Goal: Information Seeking & Learning: Learn about a topic

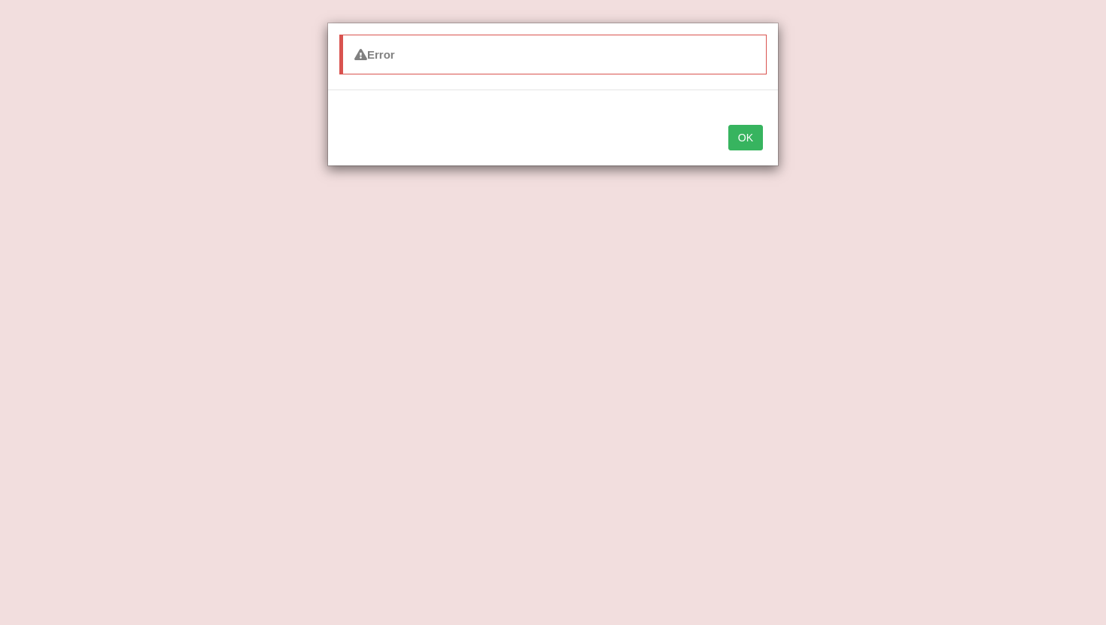
click at [882, 162] on div "Error OK" at bounding box center [553, 312] width 1106 height 625
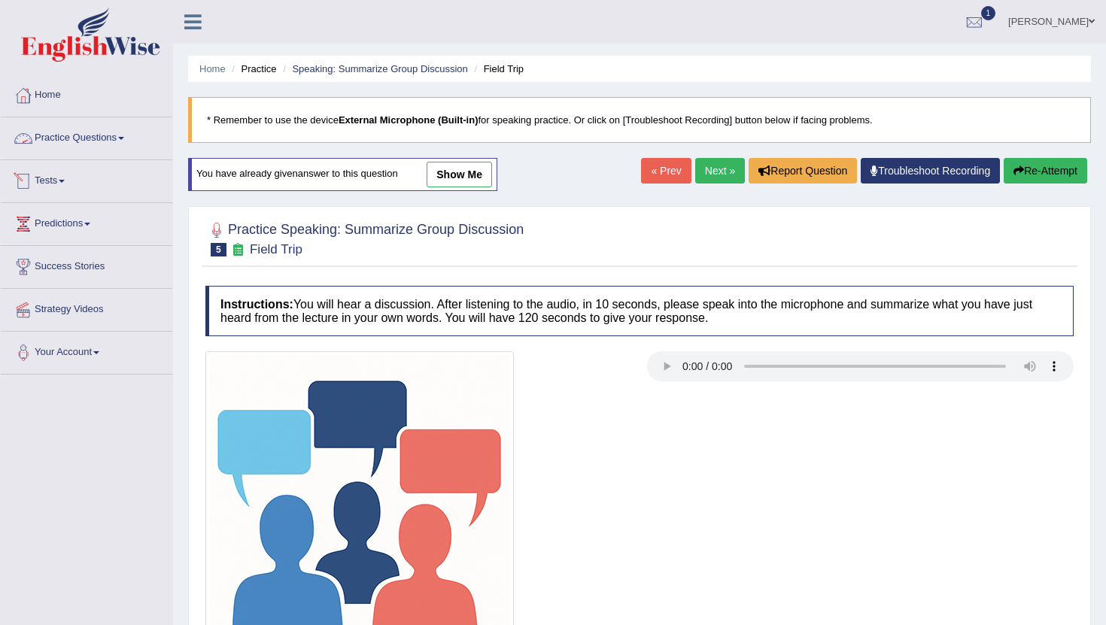
click at [129, 132] on link "Practice Questions" at bounding box center [87, 136] width 172 height 38
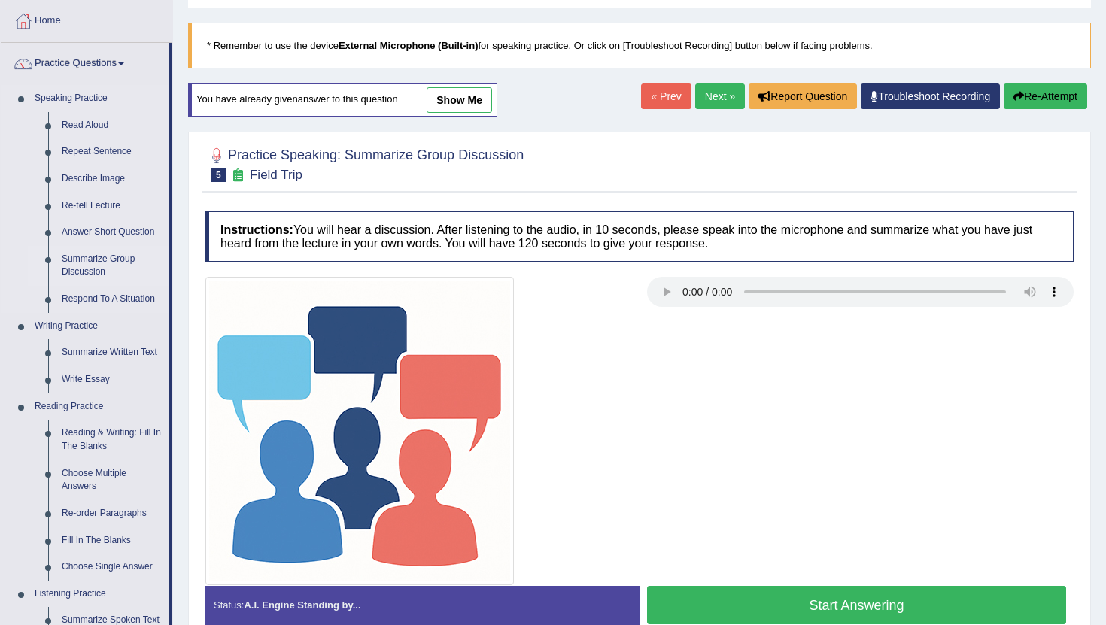
scroll to position [75, 0]
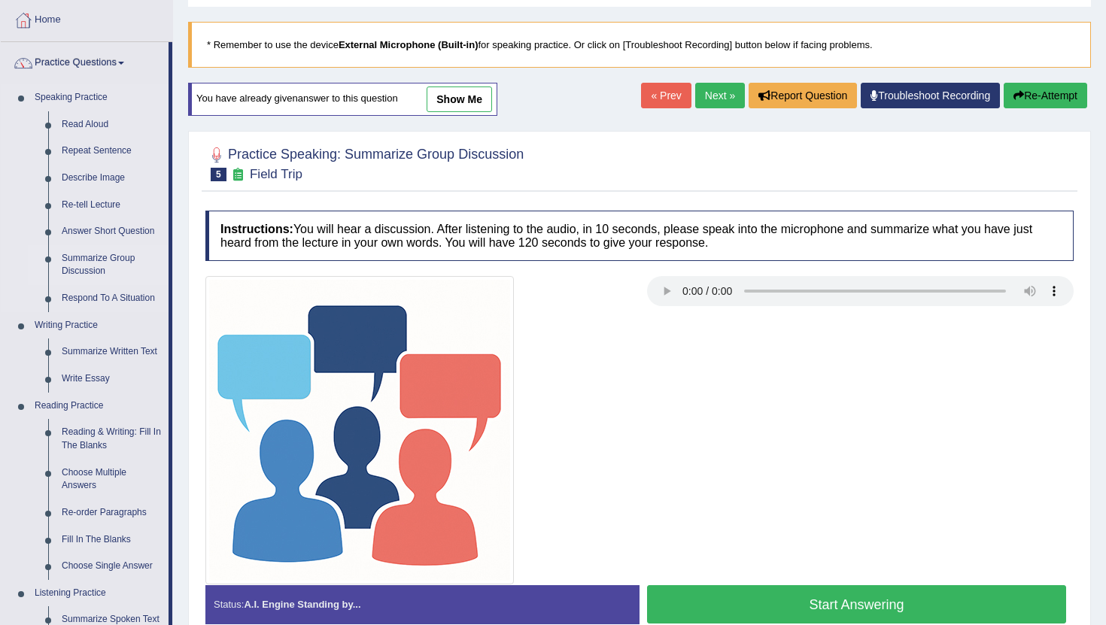
click at [94, 261] on link "Summarize Group Discussion" at bounding box center [112, 265] width 114 height 40
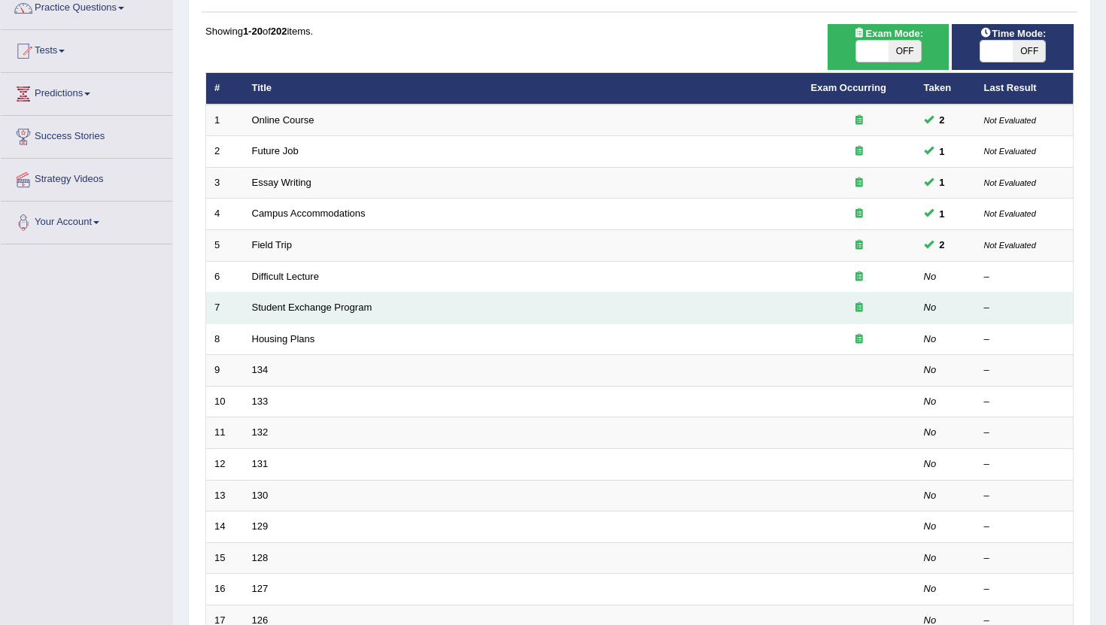
scroll to position [133, 0]
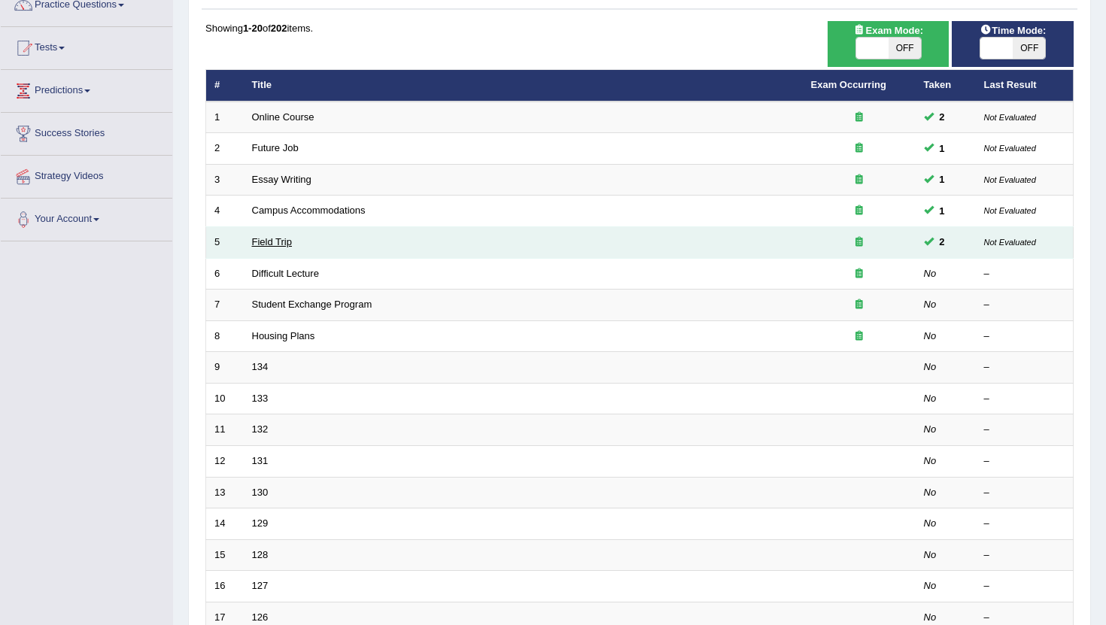
click at [283, 239] on link "Field Trip" at bounding box center [272, 241] width 40 height 11
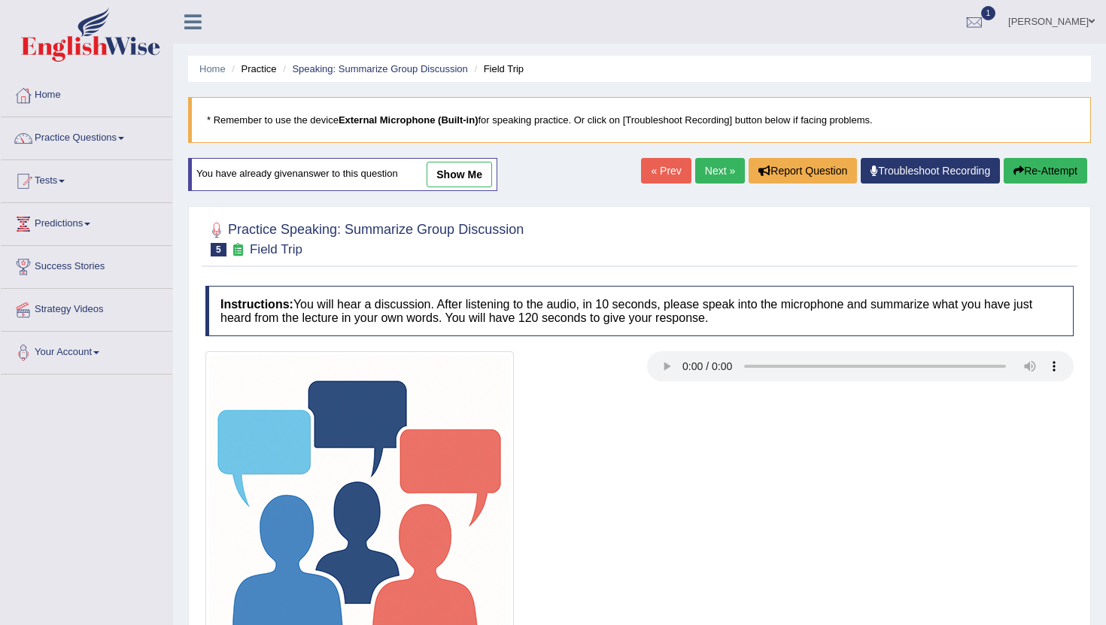
click at [475, 176] on link "show me" at bounding box center [459, 175] width 65 height 26
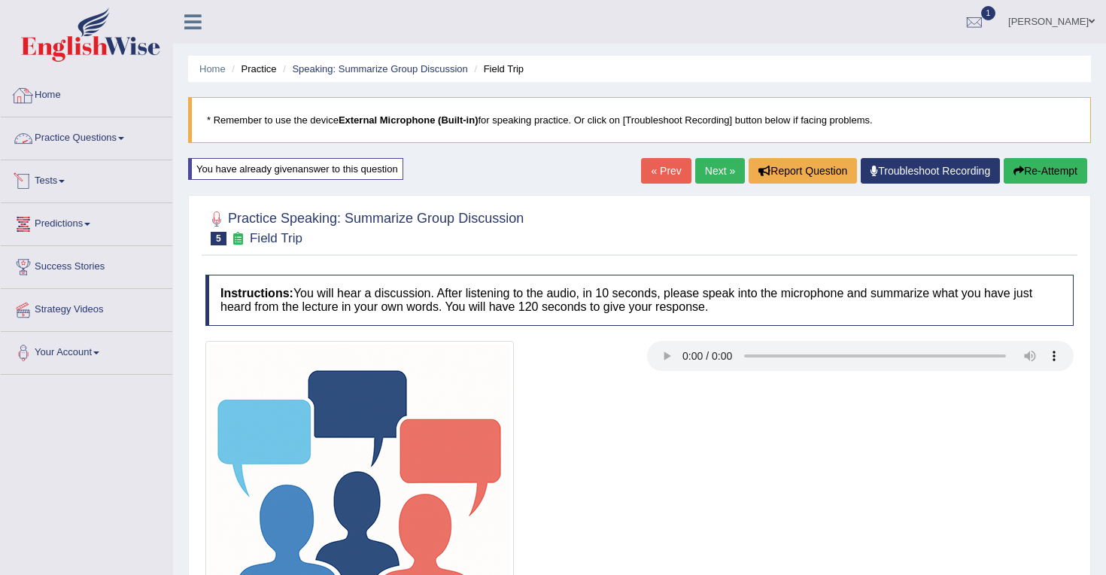
click at [120, 132] on link "Practice Questions" at bounding box center [87, 136] width 172 height 38
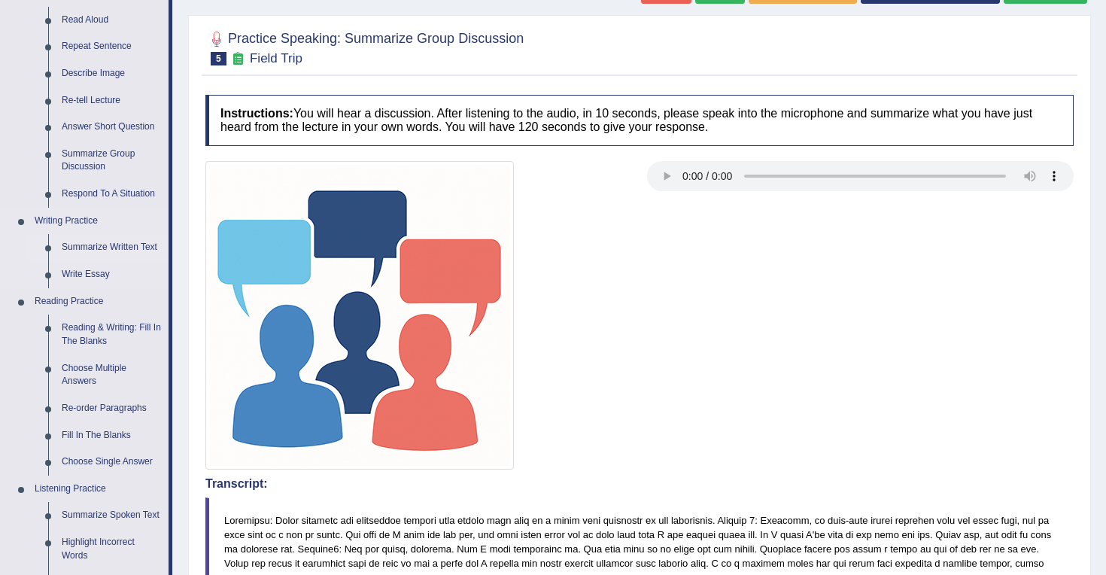
scroll to position [53, 0]
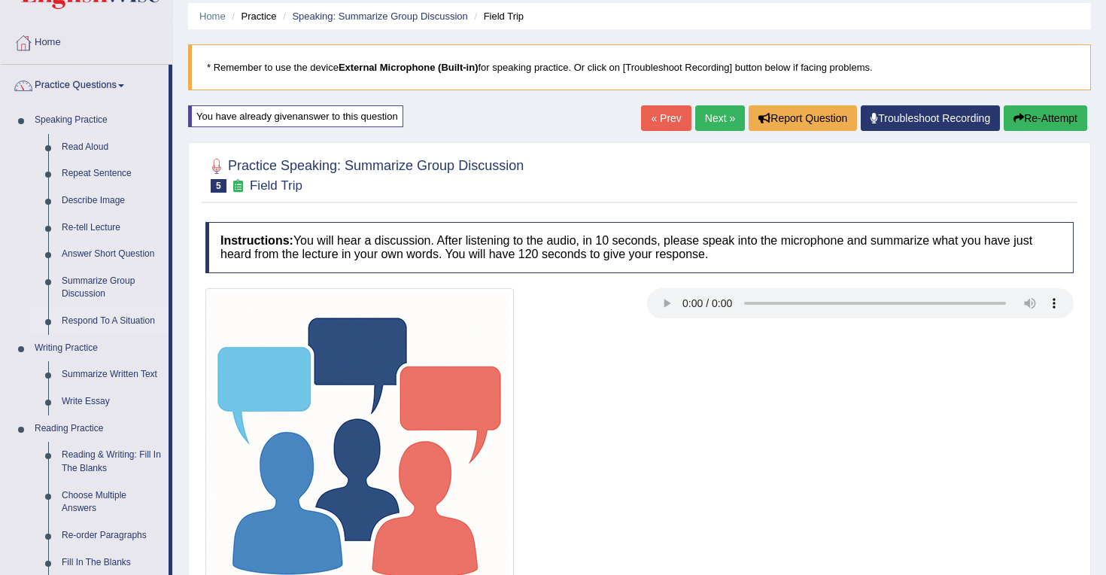
click at [102, 318] on link "Respond To A Situation" at bounding box center [112, 321] width 114 height 27
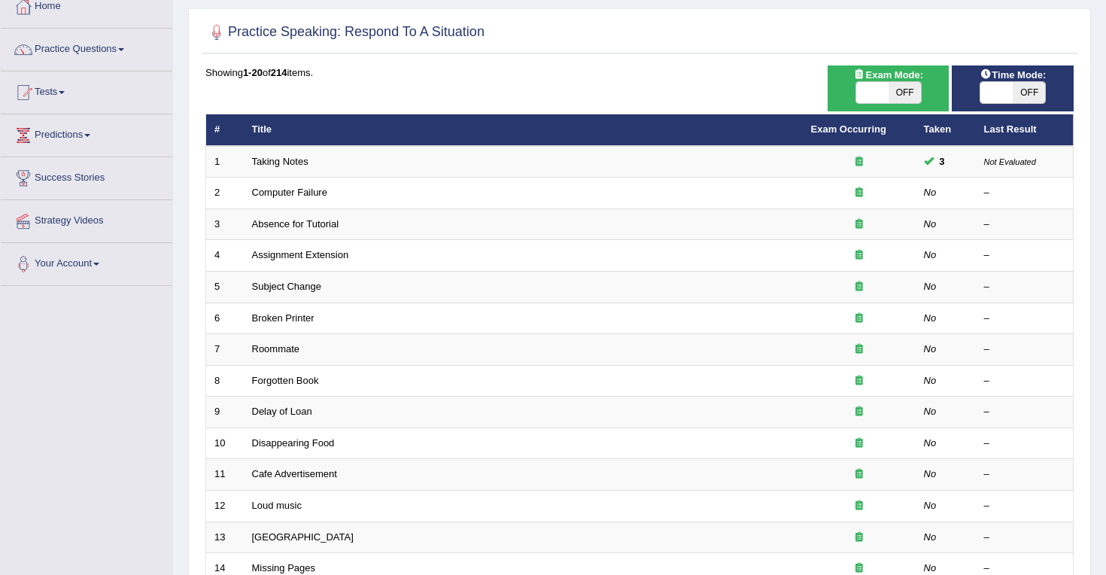
scroll to position [123, 0]
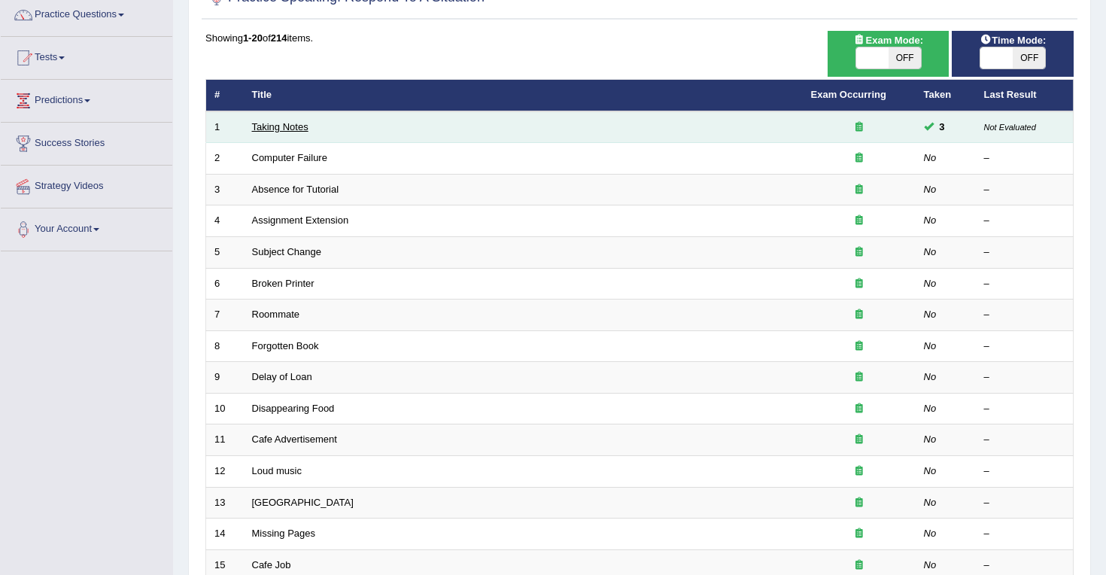
click at [281, 123] on link "Taking Notes" at bounding box center [280, 126] width 56 height 11
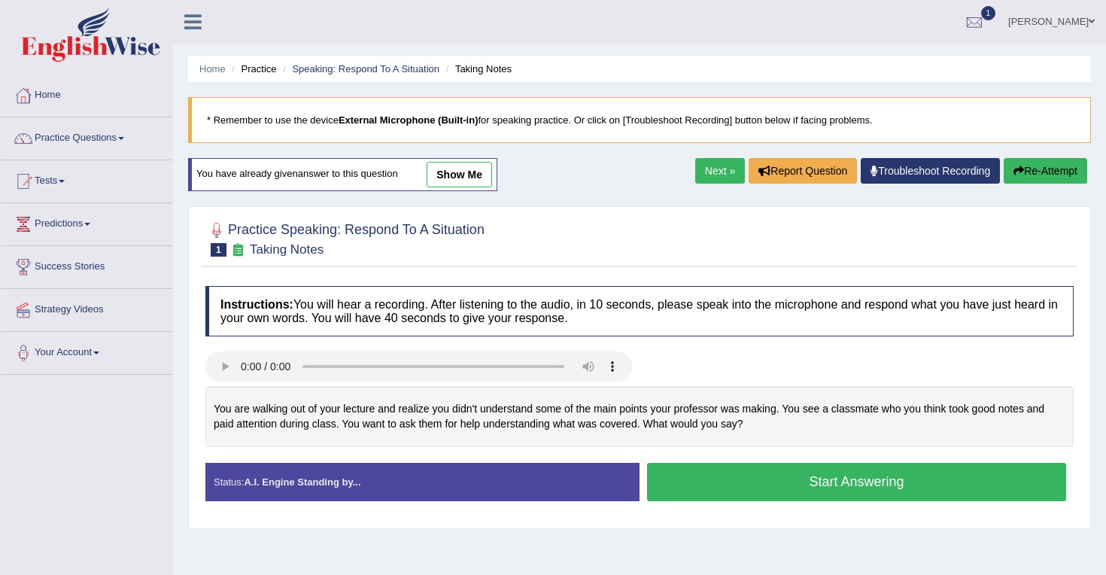
click at [452, 181] on link "show me" at bounding box center [459, 175] width 65 height 26
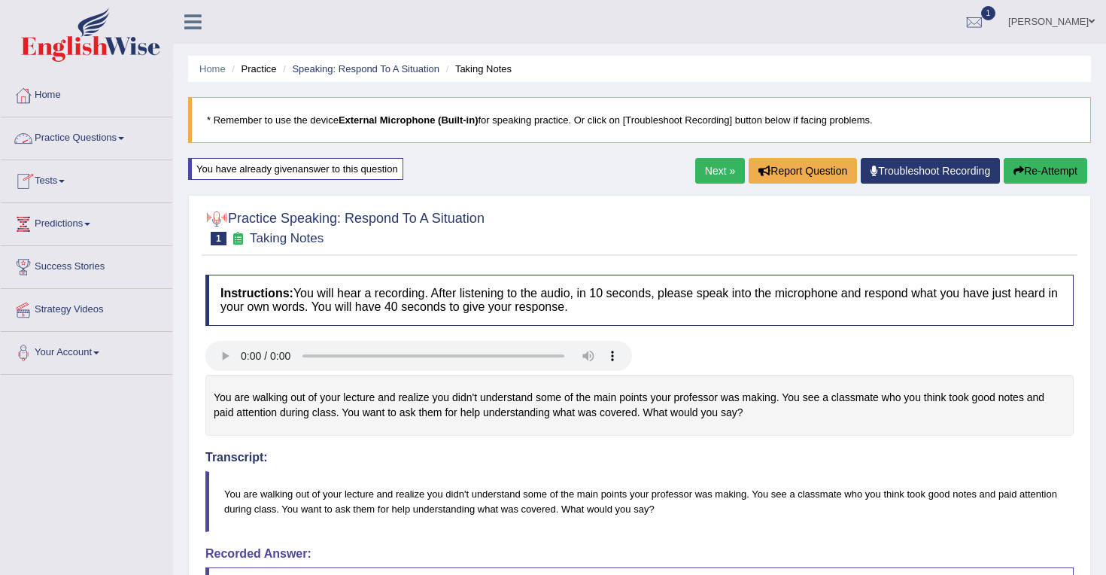
click at [127, 135] on link "Practice Questions" at bounding box center [87, 136] width 172 height 38
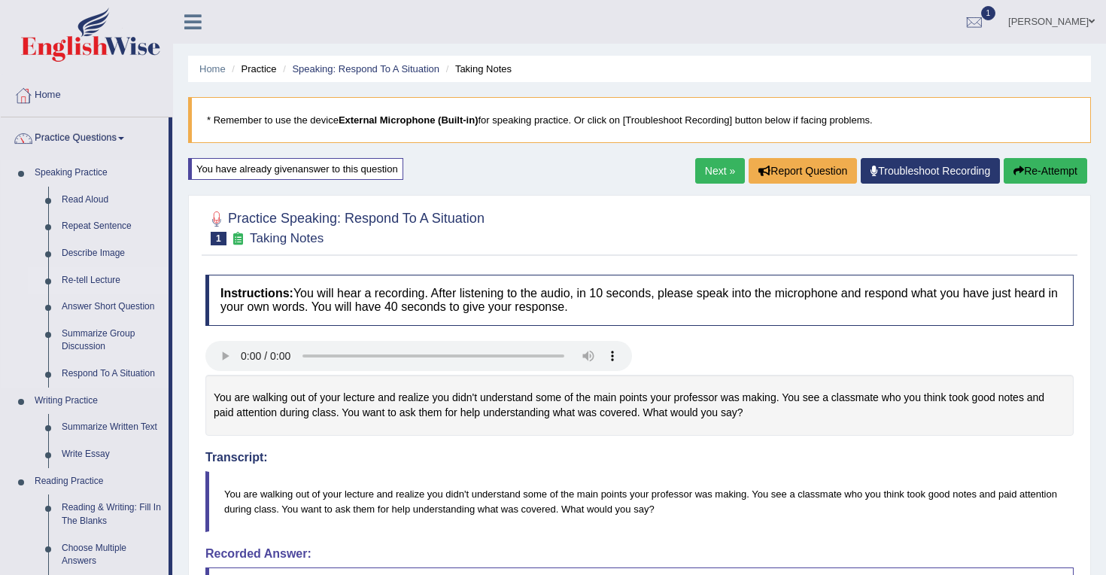
scroll to position [45, 0]
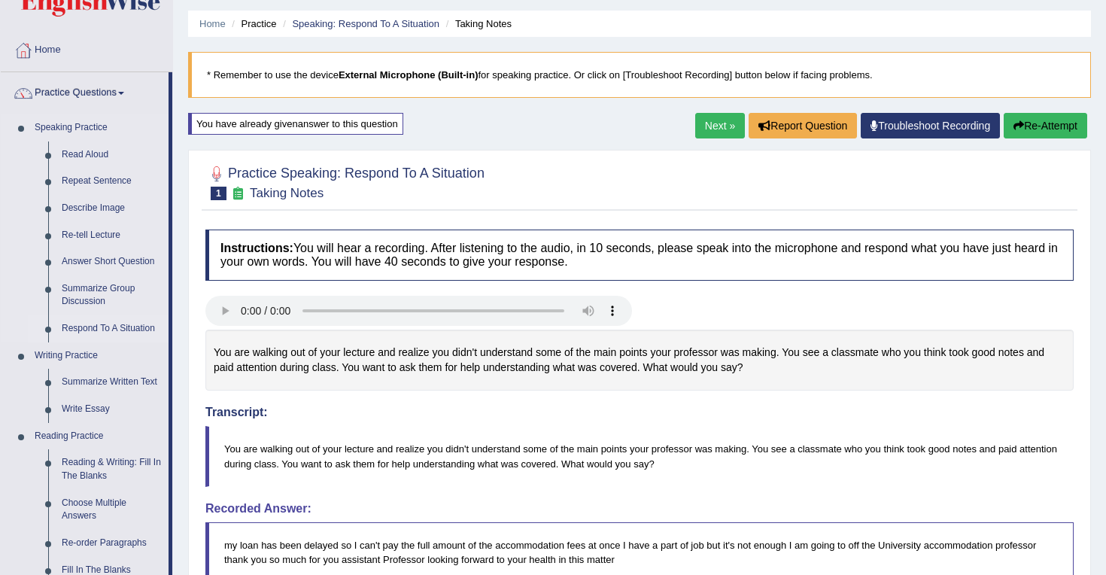
click at [83, 330] on link "Respond To A Situation" at bounding box center [112, 328] width 114 height 27
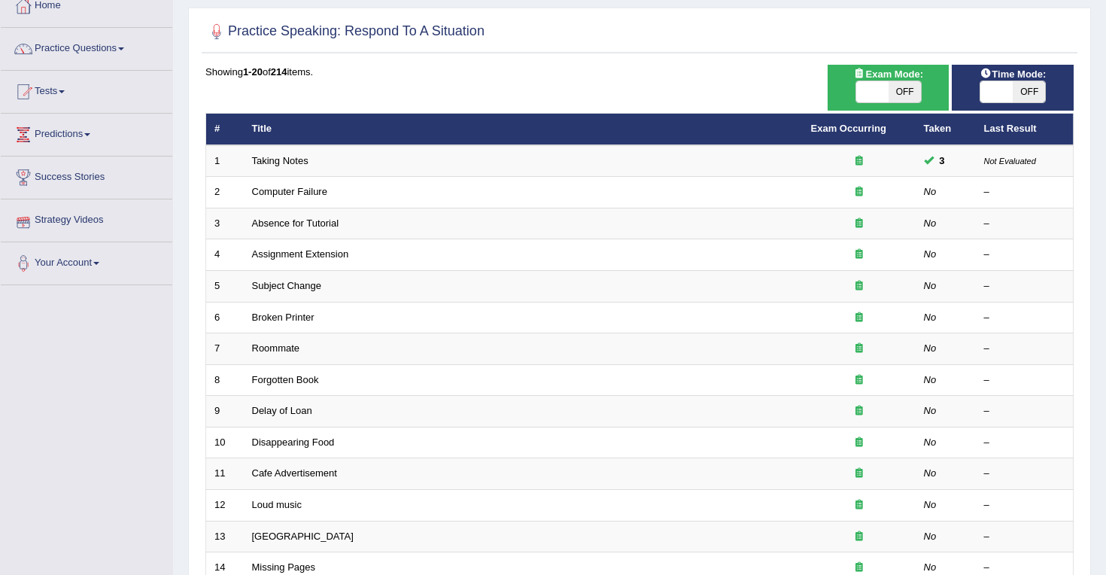
scroll to position [99, 0]
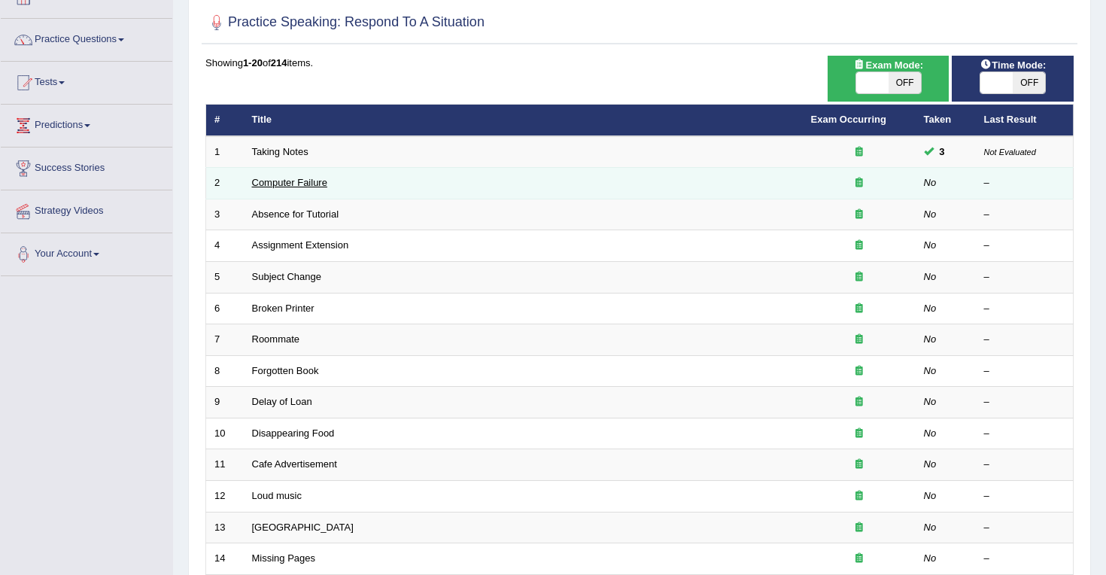
click at [284, 184] on link "Computer Failure" at bounding box center [289, 182] width 75 height 11
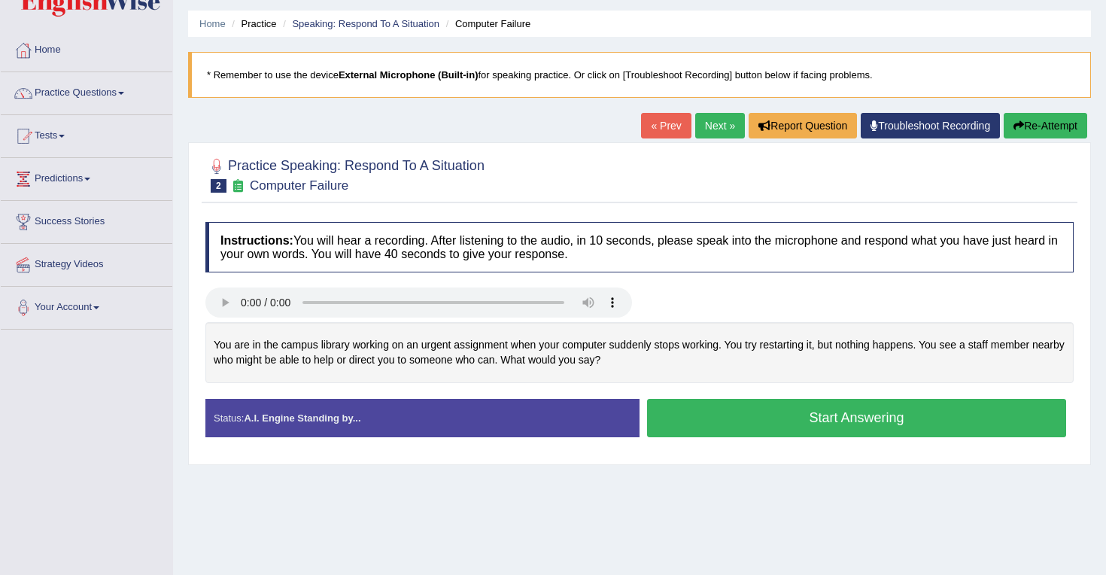
scroll to position [47, 0]
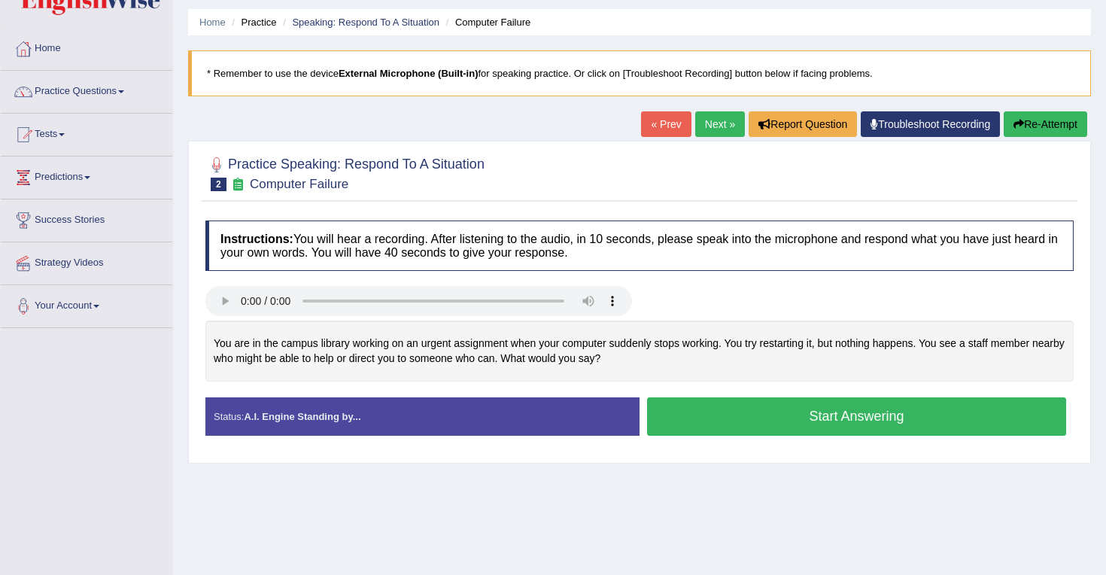
click at [502, 357] on div "You are in the campus library working on an urgent assignment when your compute…" at bounding box center [639, 351] width 868 height 61
click at [809, 421] on button "Start Answering" at bounding box center [856, 416] width 419 height 38
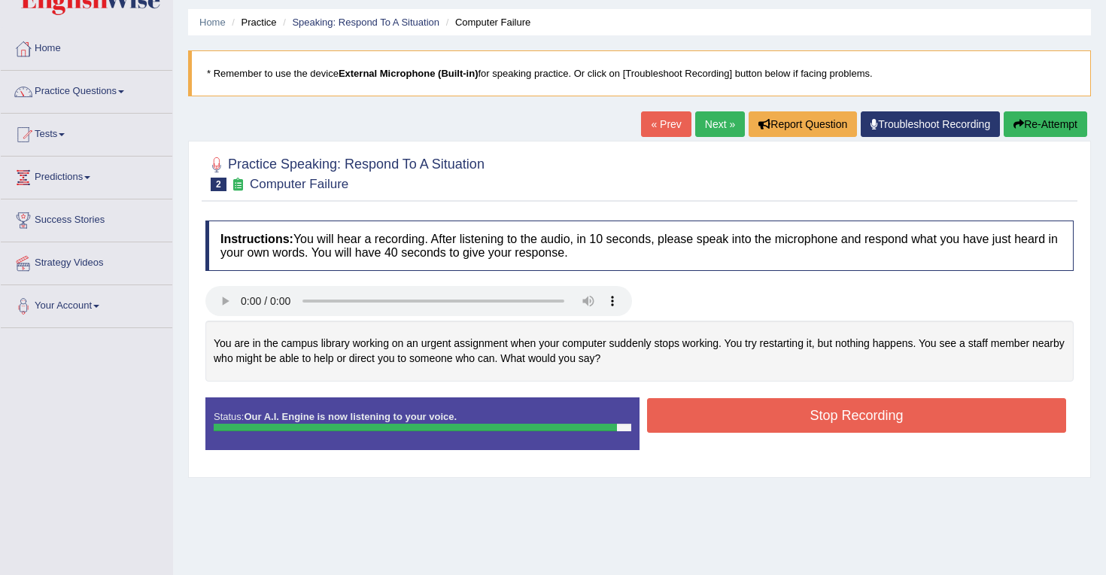
click at [809, 421] on button "Stop Recording" at bounding box center [856, 415] width 419 height 35
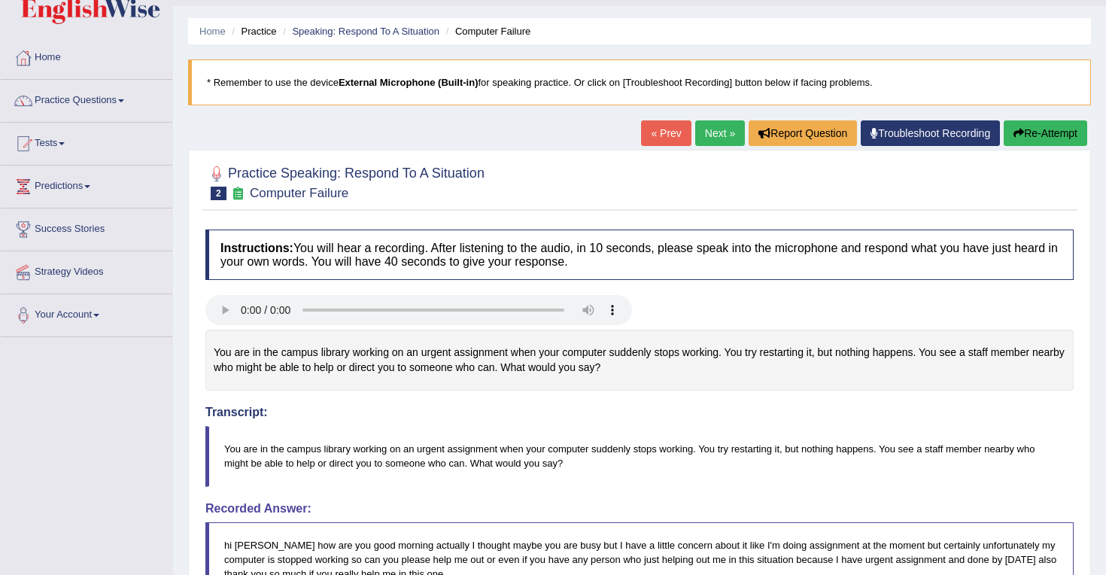
scroll to position [32, 0]
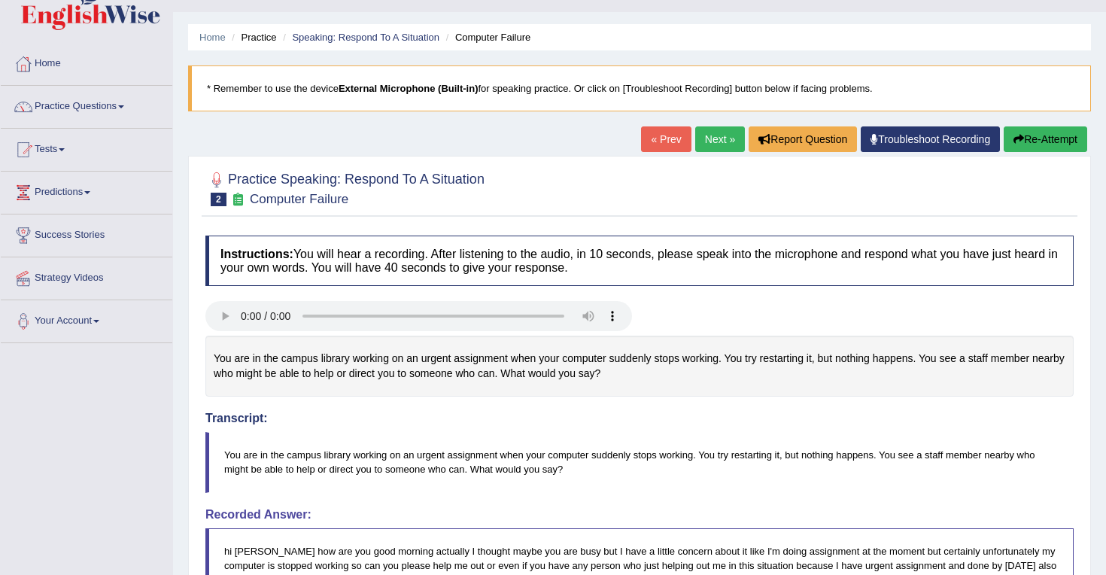
click at [710, 143] on link "Next »" at bounding box center [720, 139] width 50 height 26
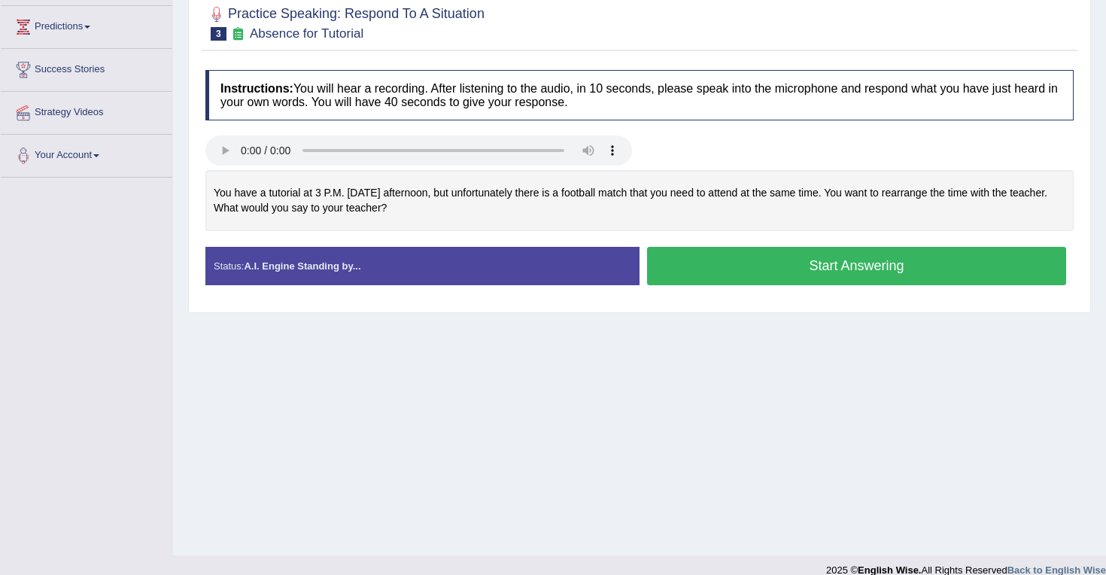
scroll to position [194, 0]
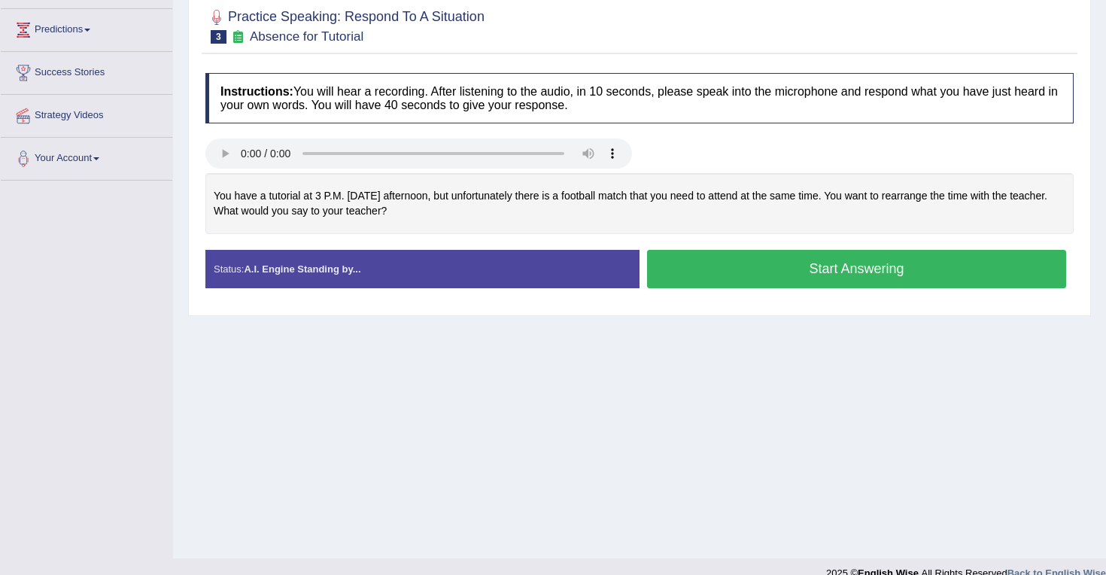
click at [823, 266] on button "Start Answering" at bounding box center [856, 269] width 419 height 38
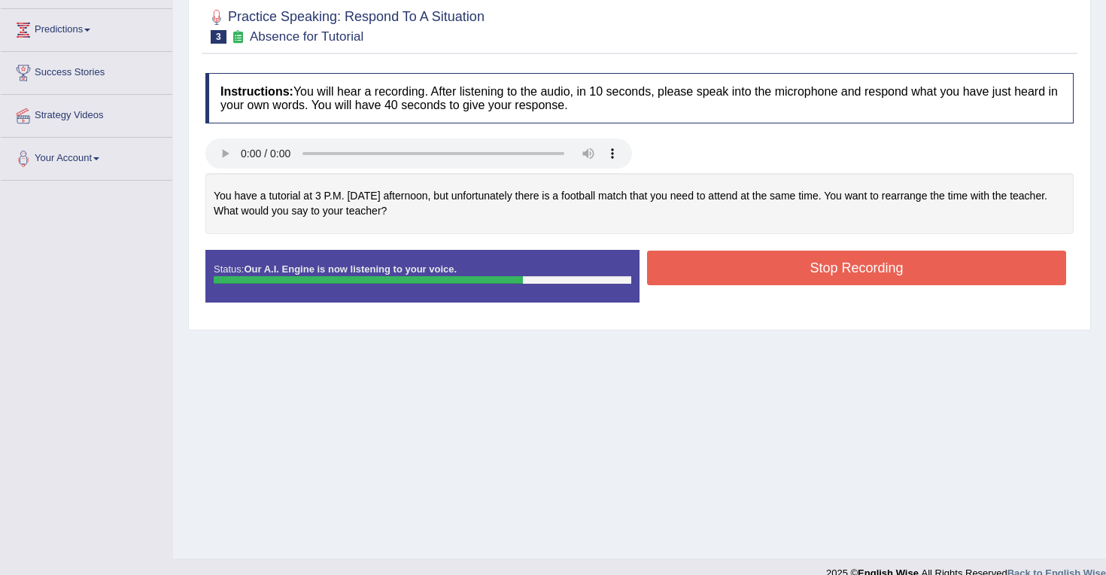
click at [823, 266] on button "Stop Recording" at bounding box center [856, 268] width 419 height 35
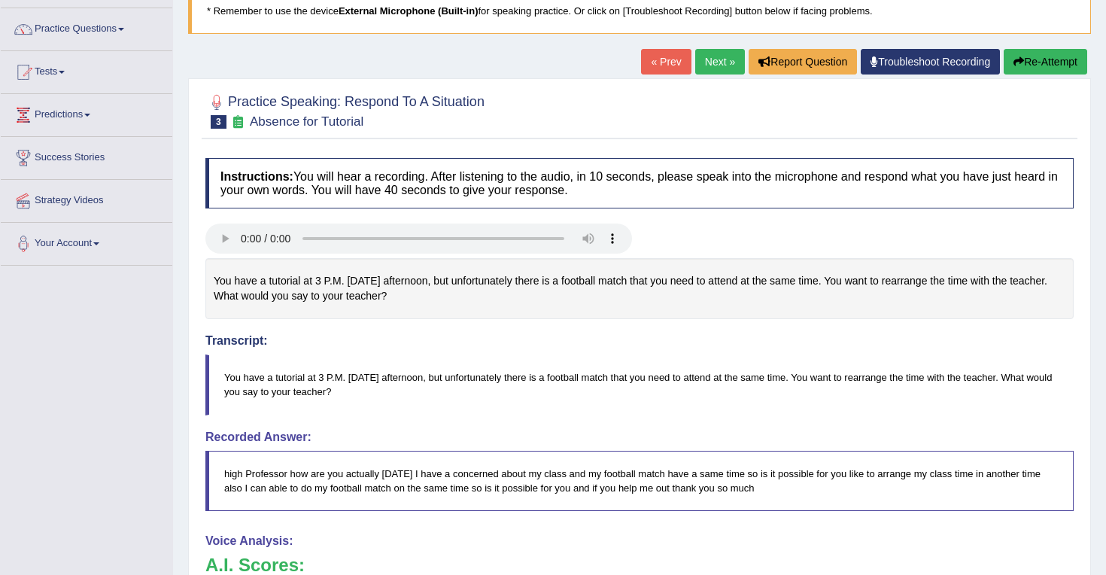
scroll to position [107, 0]
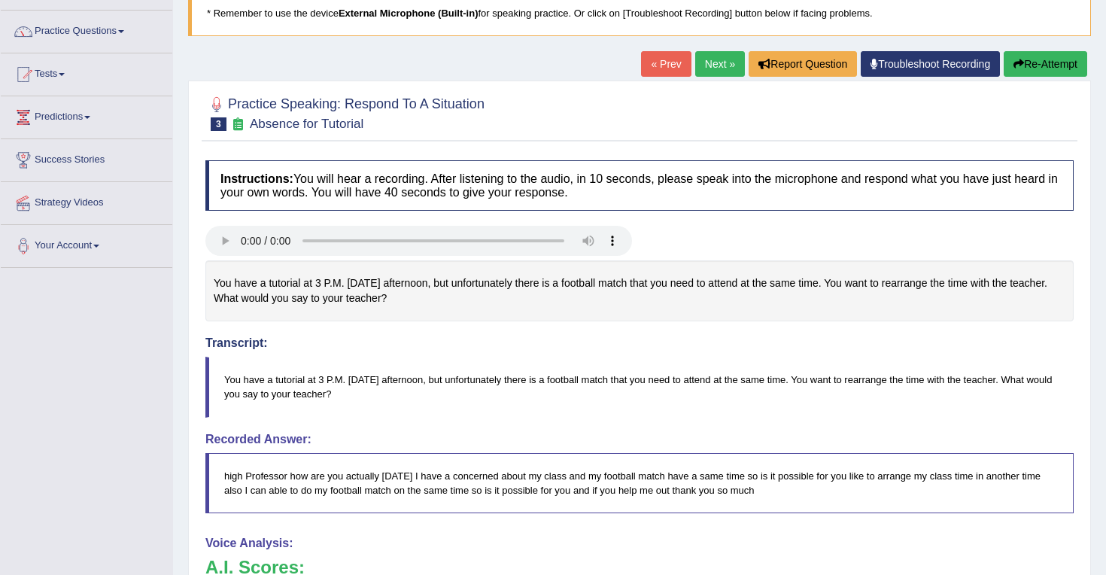
click at [712, 63] on link "Next »" at bounding box center [720, 64] width 50 height 26
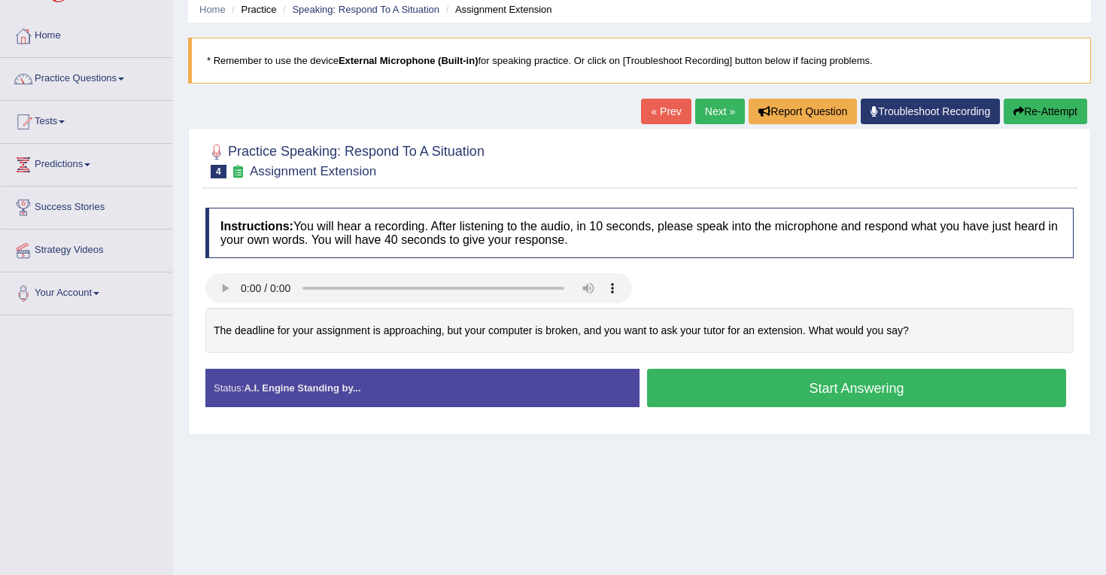
scroll to position [77, 0]
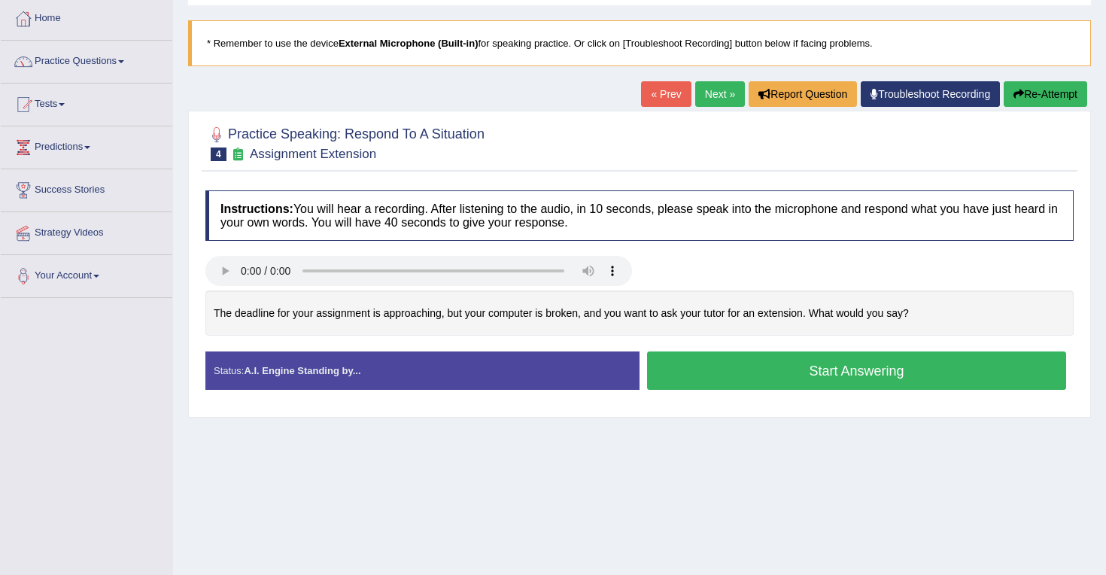
click at [795, 369] on button "Start Answering" at bounding box center [856, 370] width 419 height 38
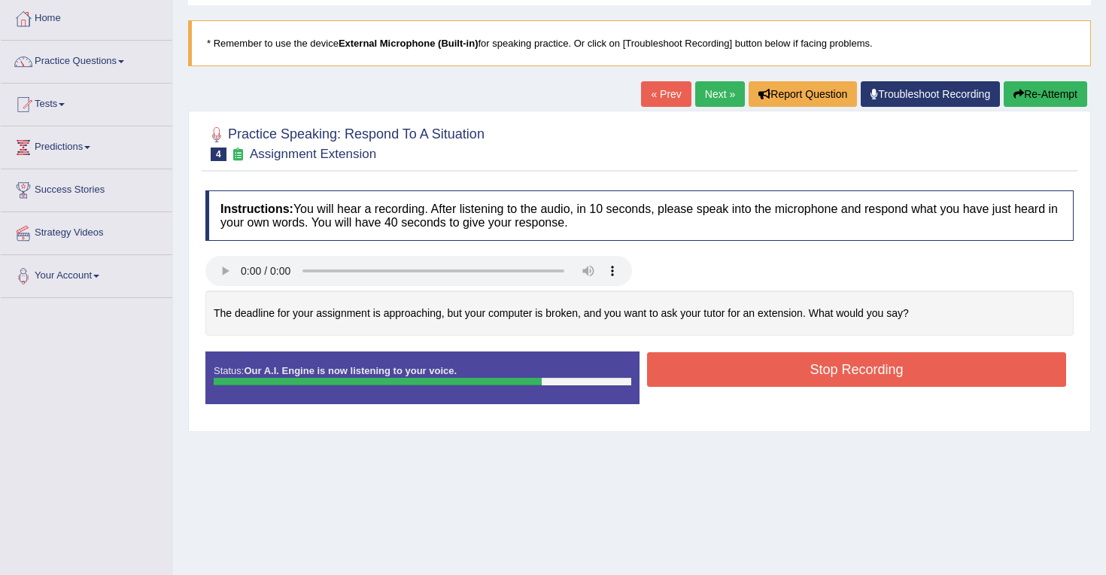
click at [795, 369] on button "Stop Recording" at bounding box center [856, 369] width 419 height 35
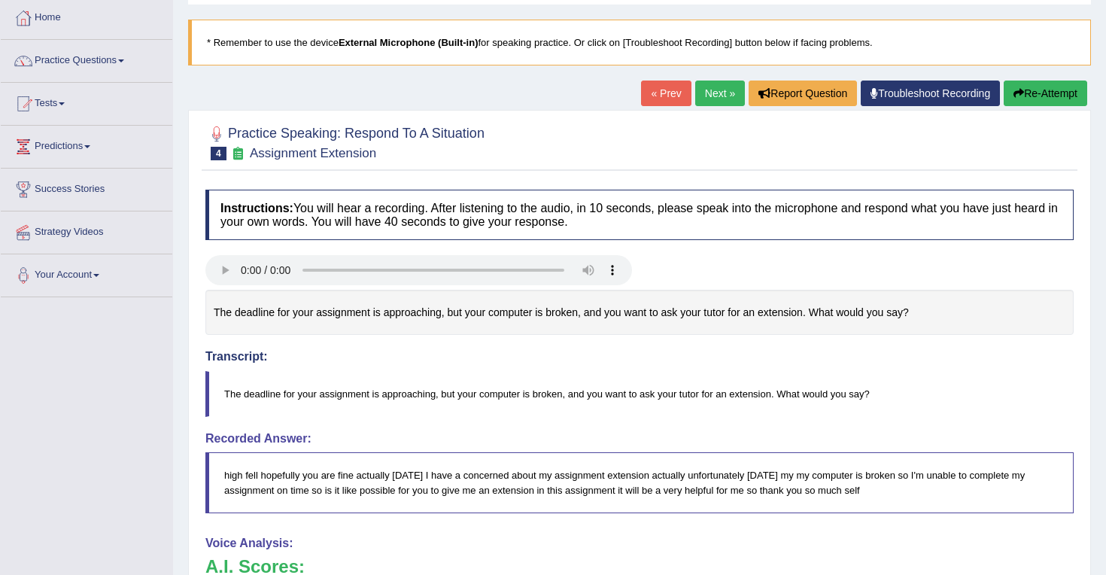
scroll to position [0, 0]
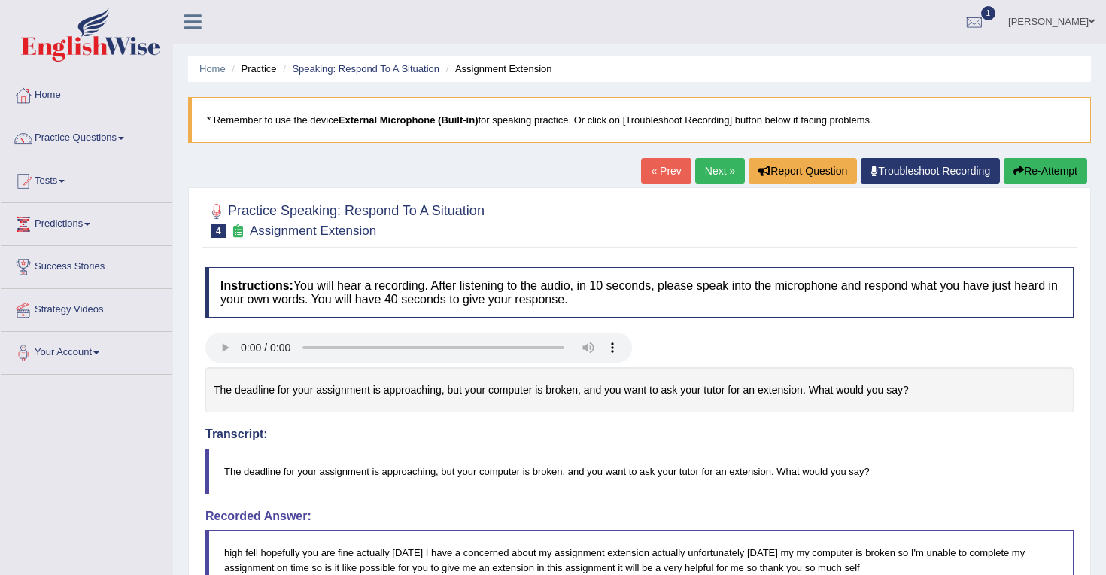
click at [704, 178] on link "Next »" at bounding box center [720, 171] width 50 height 26
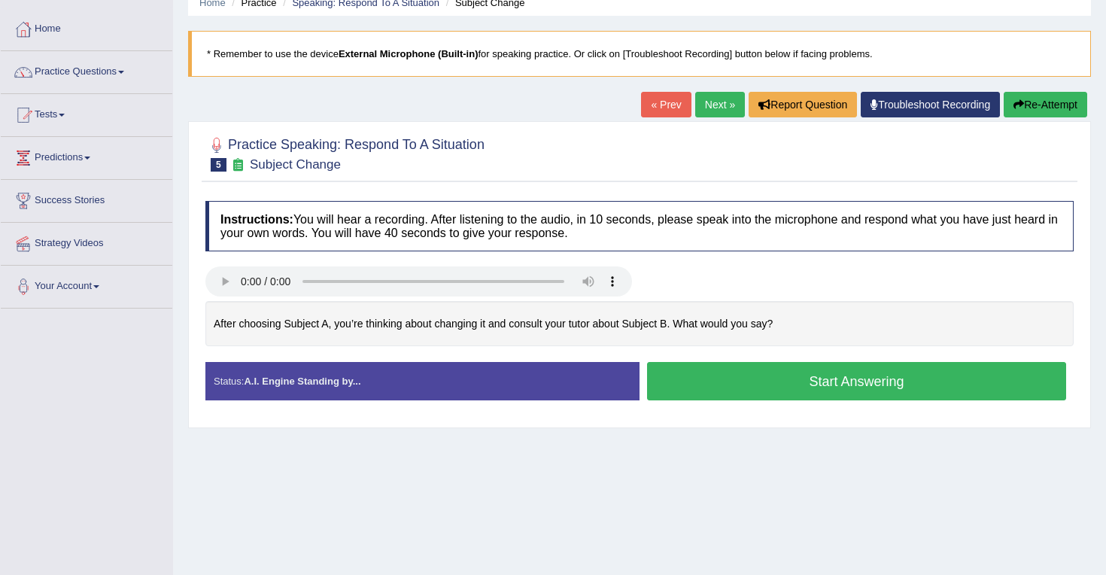
scroll to position [68, 0]
